Goal: Task Accomplishment & Management: Use online tool/utility

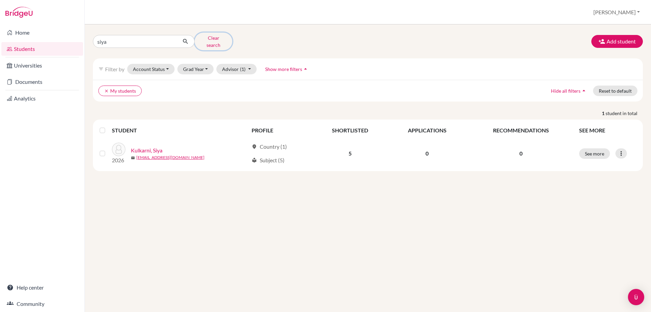
click at [224, 41] on button "Clear search" at bounding box center [214, 42] width 38 height 18
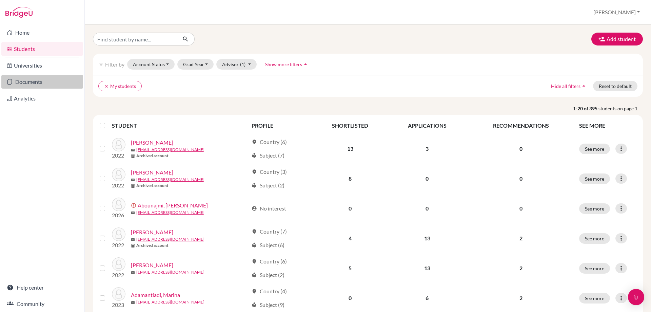
click at [26, 80] on link "Documents" at bounding box center [42, 82] width 82 height 14
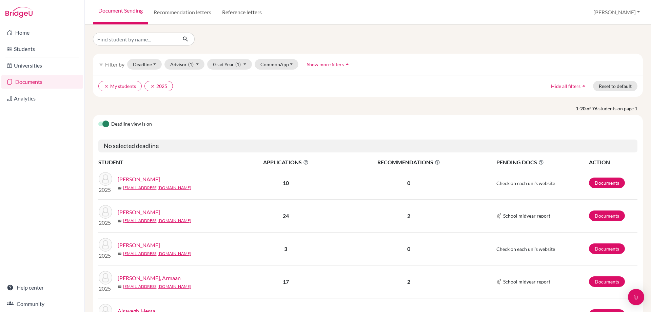
click at [229, 7] on link "Reference letters" at bounding box center [242, 12] width 51 height 24
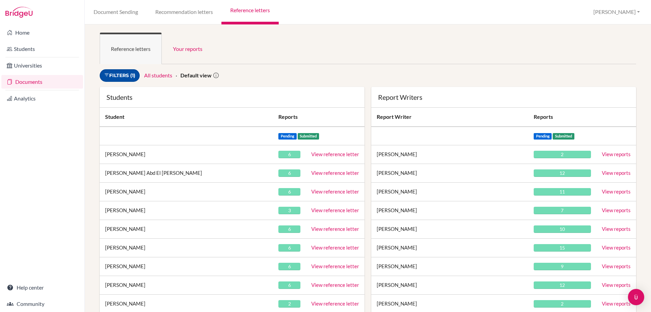
click at [115, 75] on link "Filters (1)" at bounding box center [120, 75] width 40 height 13
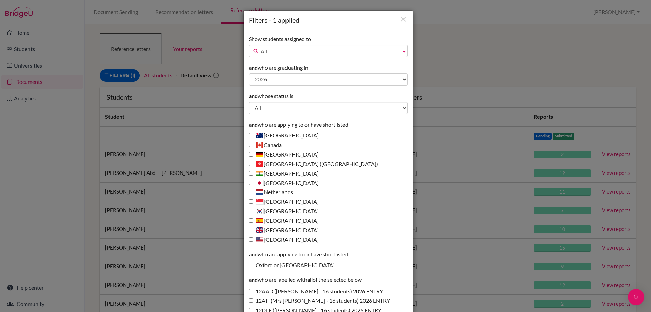
click at [278, 51] on span "All" at bounding box center [330, 51] width 138 height 12
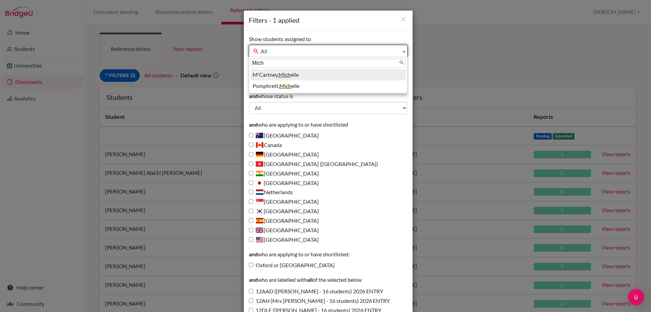
type input "Mich"
click at [256, 71] on li "M'Cartney, Mich elle" at bounding box center [328, 74] width 155 height 11
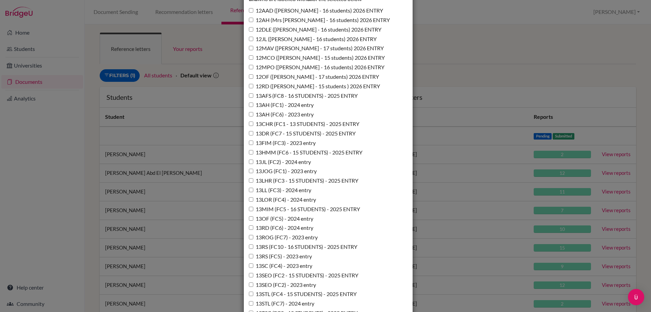
scroll to position [208, 0]
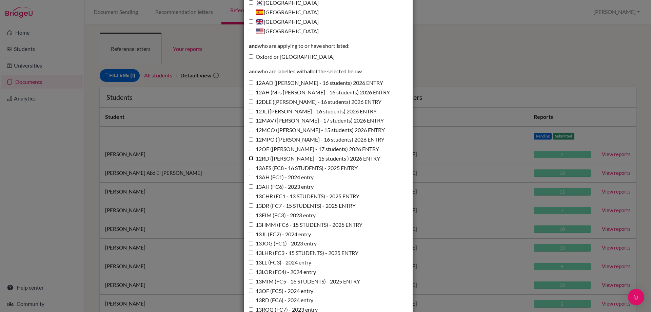
click at [249, 159] on input "12RD ([PERSON_NAME] - 15 students ) 2026 ENTRY" at bounding box center [251, 158] width 4 height 4
checkbox input "true"
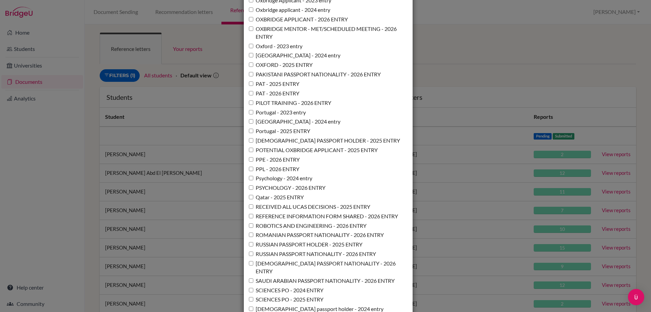
scroll to position [4922, 0]
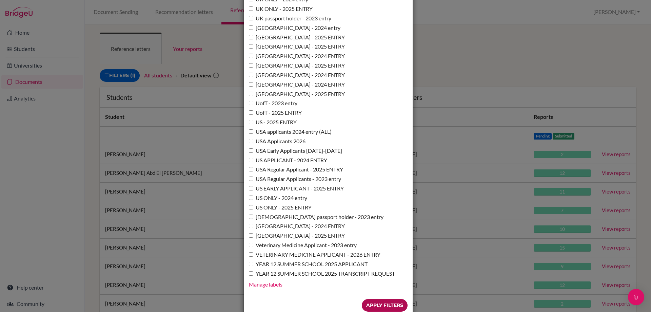
click at [383, 299] on input "Apply Filters" at bounding box center [385, 305] width 46 height 13
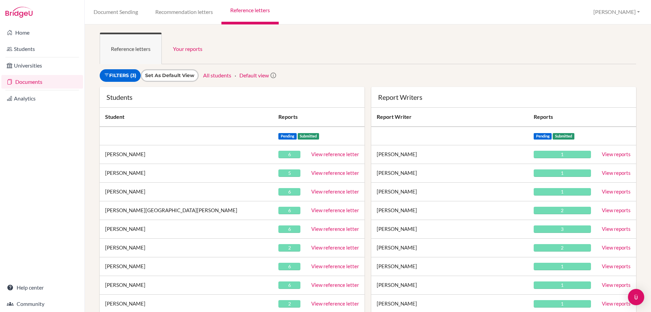
scroll to position [68, 0]
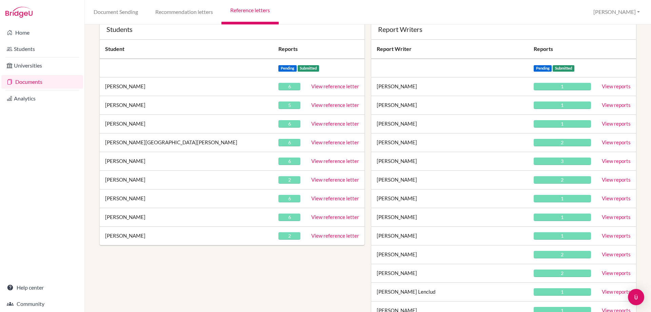
click at [325, 159] on link "View reference letter" at bounding box center [335, 161] width 48 height 6
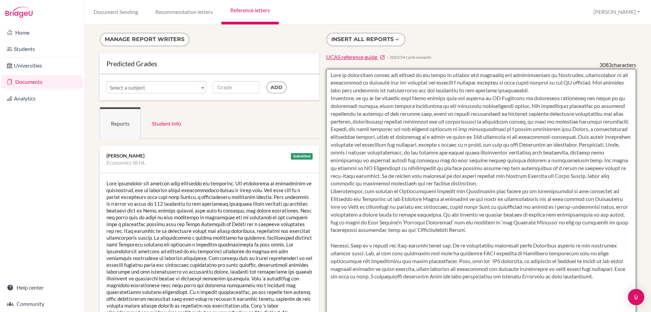
drag, startPoint x: 329, startPoint y: 75, endPoint x: 591, endPoint y: 276, distance: 330.0
click at [591, 276] on textarea "To enrich screen reader interactions, please activate Accessibility in Grammarl…" at bounding box center [481, 265] width 310 height 392
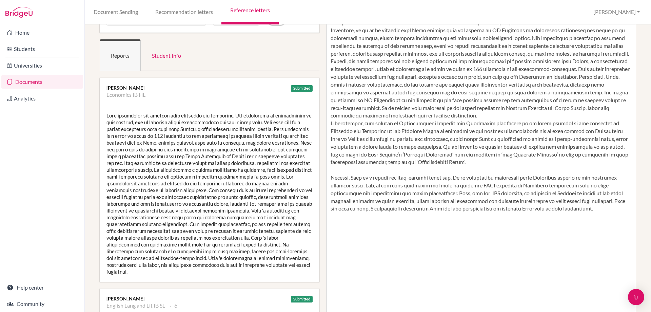
scroll to position [102, 0]
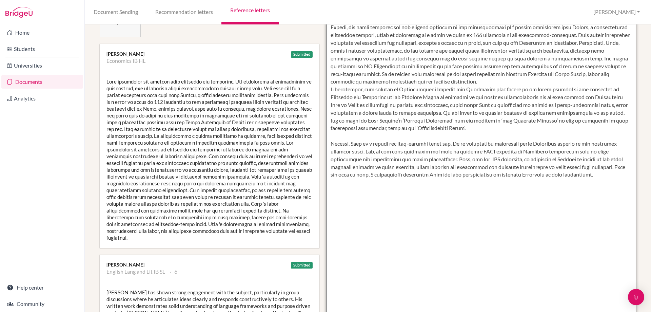
click at [456, 197] on textarea "To enrich screen reader interactions, please activate Accessibility in Grammarl…" at bounding box center [481, 163] width 310 height 392
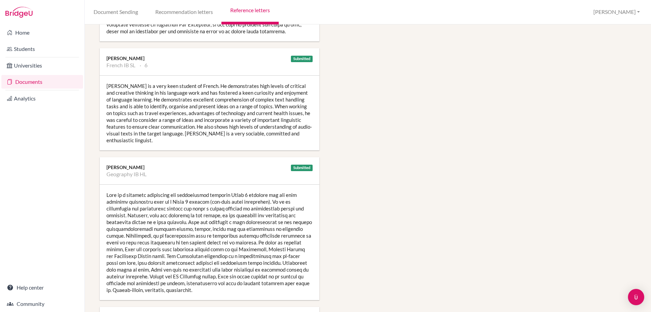
scroll to position [543, 0]
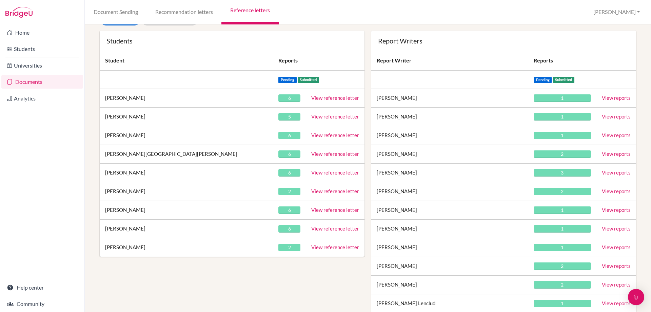
scroll to position [136, 0]
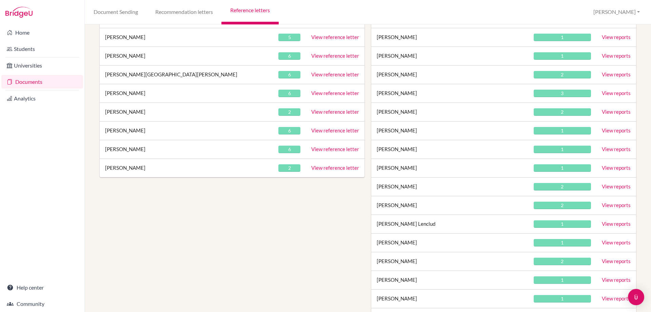
click at [329, 115] on link "View reference letter" at bounding box center [335, 112] width 48 height 6
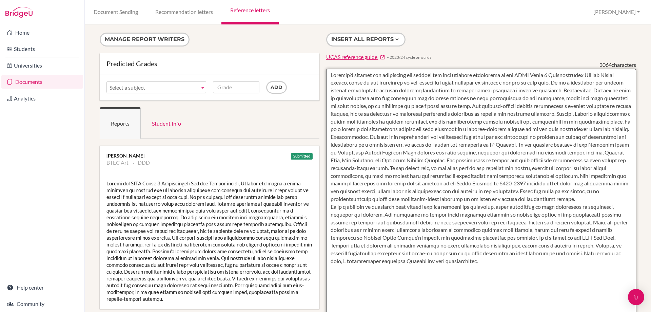
drag, startPoint x: 328, startPoint y: 76, endPoint x: 453, endPoint y: 275, distance: 235.2
click at [453, 275] on textarea "To enrich screen reader interactions, please activate Accessibility in Grammarl…" at bounding box center [481, 265] width 310 height 392
click at [429, 131] on textarea "To enrich screen reader interactions, please activate Accessibility in Grammarl…" at bounding box center [481, 265] width 310 height 392
click at [365, 182] on textarea "To enrich screen reader interactions, please activate Accessibility in Grammarl…" at bounding box center [481, 265] width 310 height 392
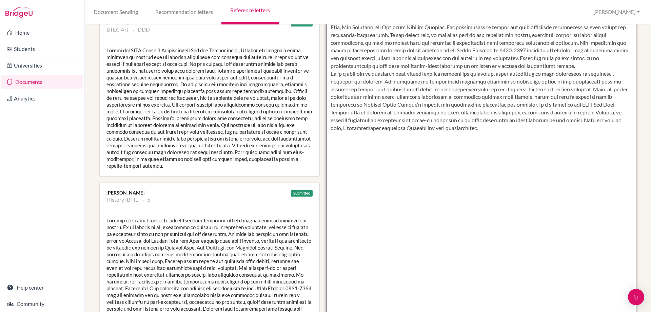
scroll to position [136, 0]
